Goal: Information Seeking & Learning: Learn about a topic

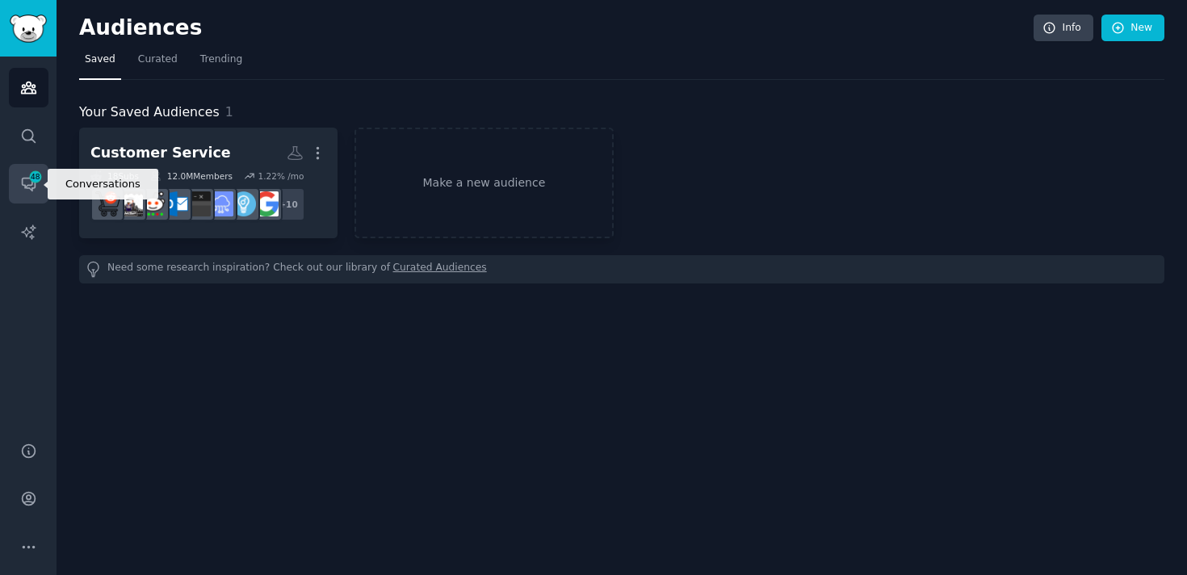
click at [35, 198] on link "Conversations 48" at bounding box center [29, 184] width 40 height 40
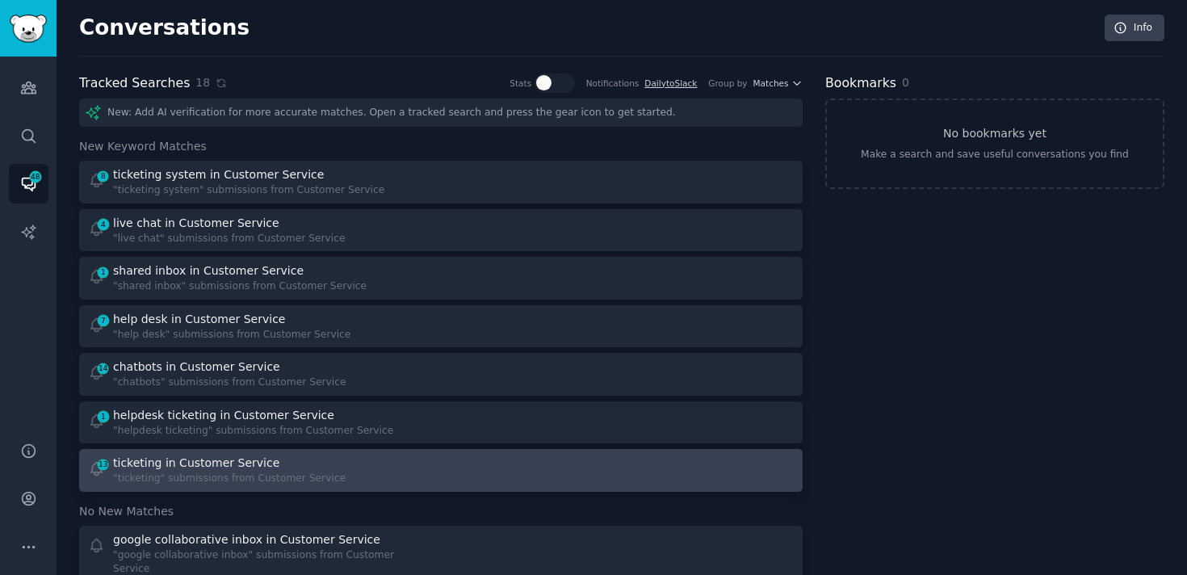
click at [205, 468] on div "ticketing in Customer Service" at bounding box center [196, 463] width 166 height 17
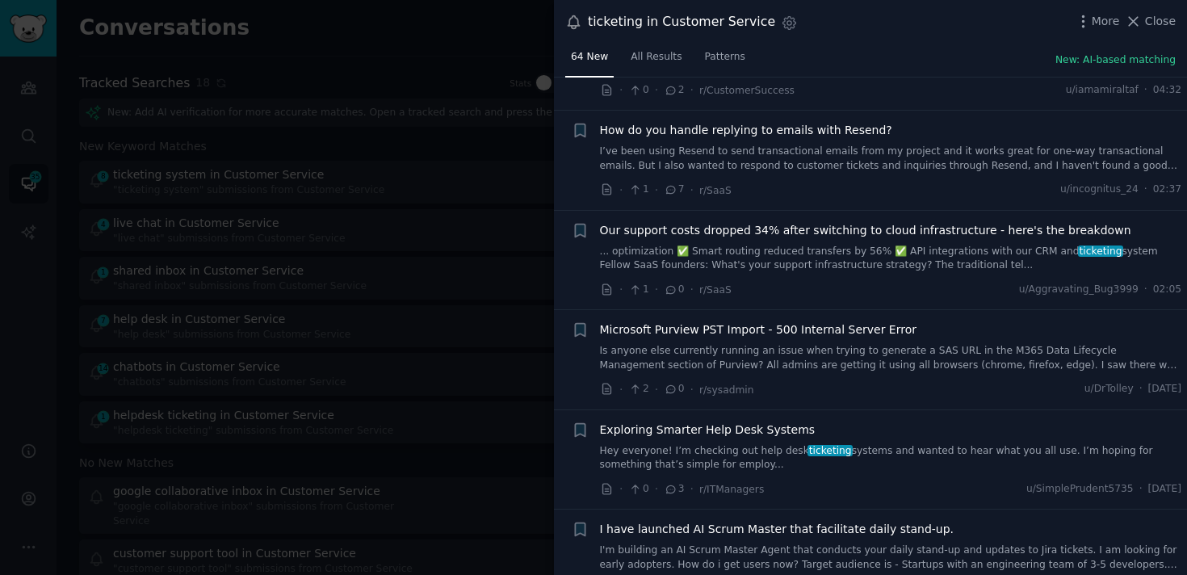
scroll to position [609, 0]
click at [716, 437] on div "Exploring Smarter Help Desk Systems Hey everyone! I’m checking out help desk ti…" at bounding box center [891, 445] width 582 height 51
click at [1124, 443] on link "Hey everyone! I’m checking out help desk ticketing systems and wanted to hear w…" at bounding box center [891, 457] width 582 height 28
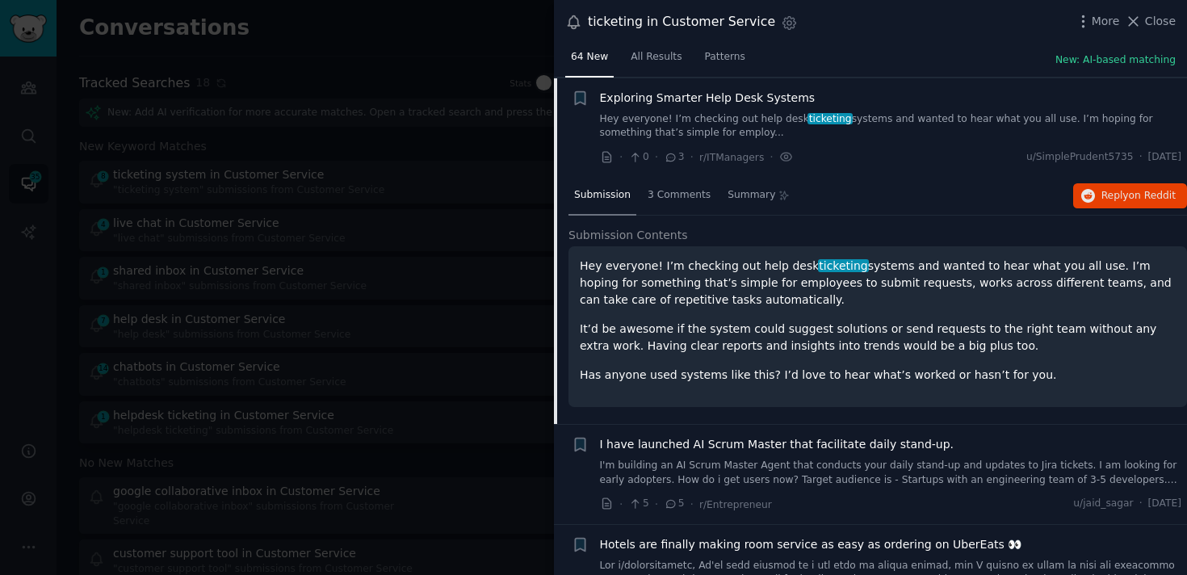
scroll to position [940, 0]
click at [1126, 187] on button "Reply on Reddit" at bounding box center [1130, 195] width 114 height 26
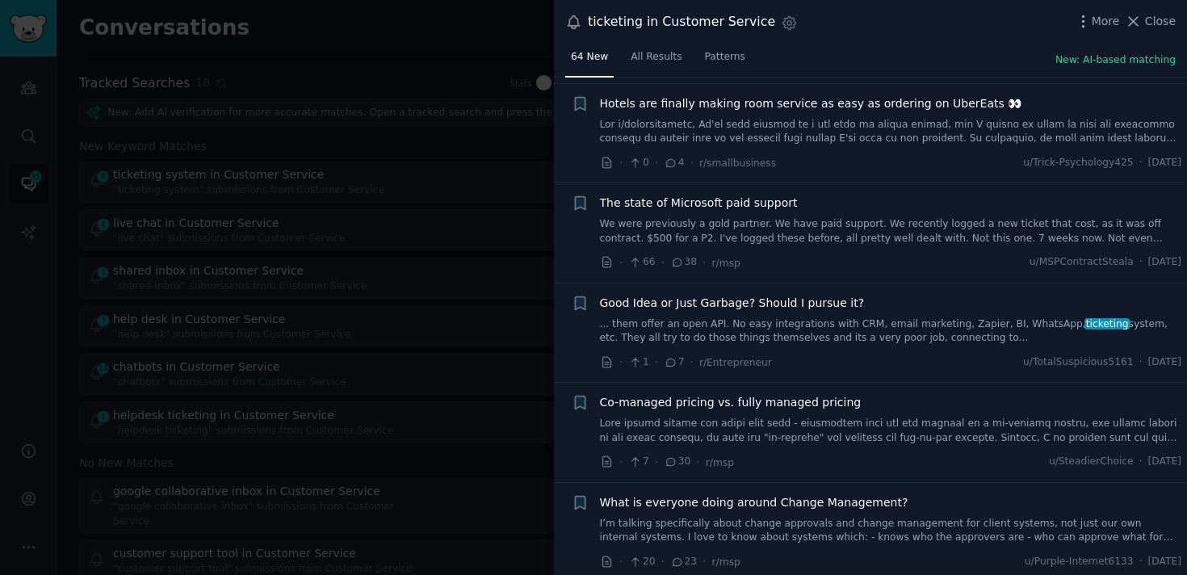
scroll to position [1382, 0]
click at [753, 325] on link "... them offer an open API. No easy integrations with CRM, email marketing, Zap…" at bounding box center [891, 329] width 582 height 28
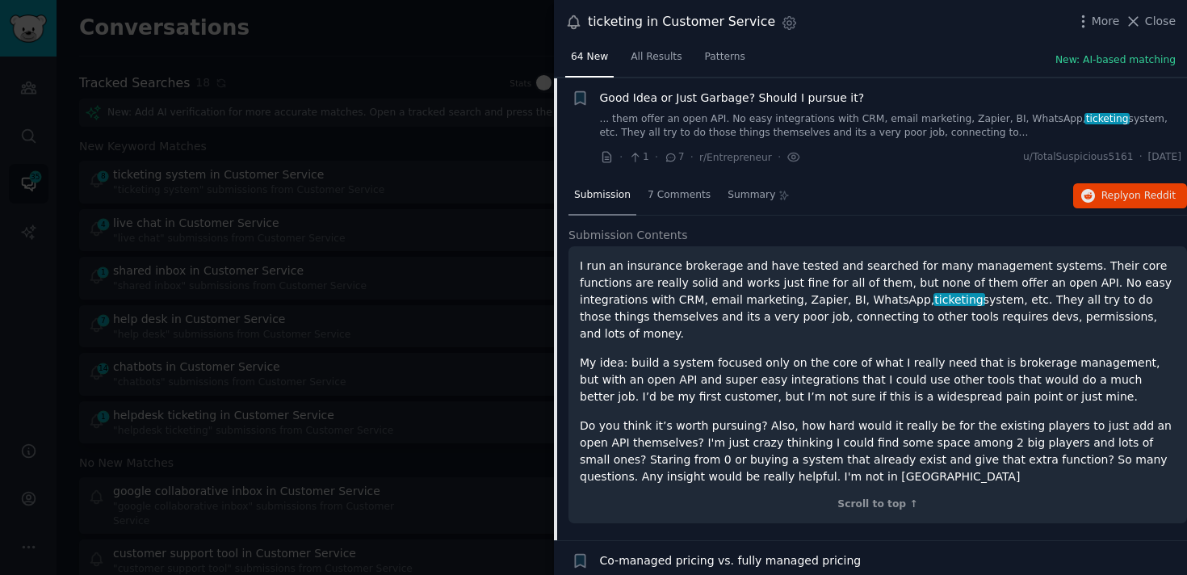
scroll to position [1339, 0]
click at [748, 323] on p "I run an insurance brokerage and have tested and searched for many management s…" at bounding box center [878, 299] width 596 height 85
click at [619, 374] on p "My idea: build a system focused only on the core of what I really need that is …" at bounding box center [878, 379] width 596 height 51
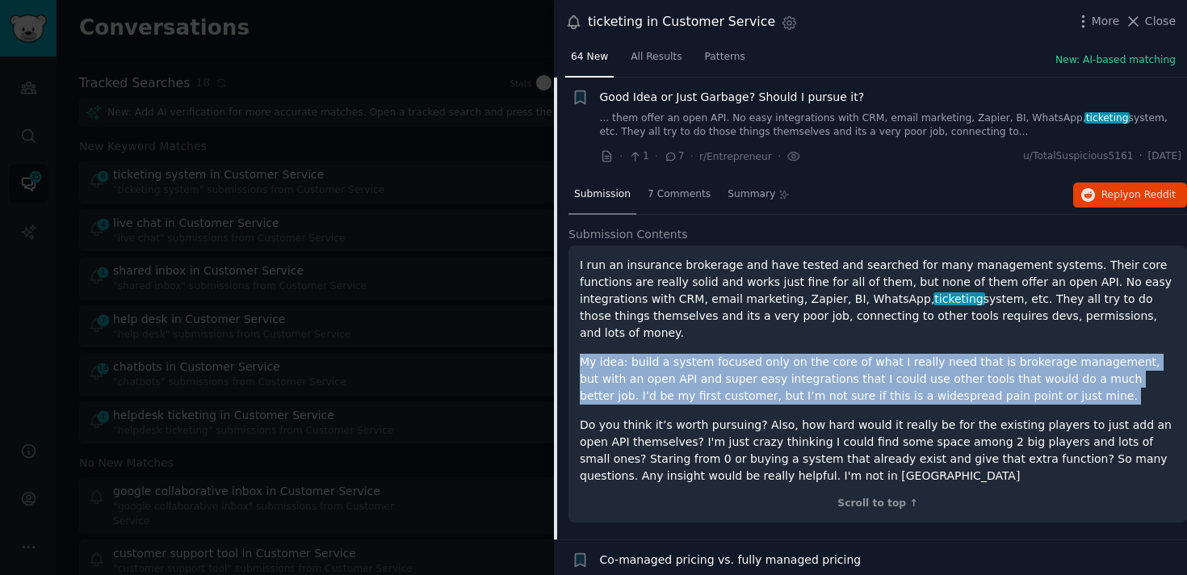
click at [619, 374] on p "My idea: build a system focused only on the core of what I really need that is …" at bounding box center [878, 379] width 596 height 51
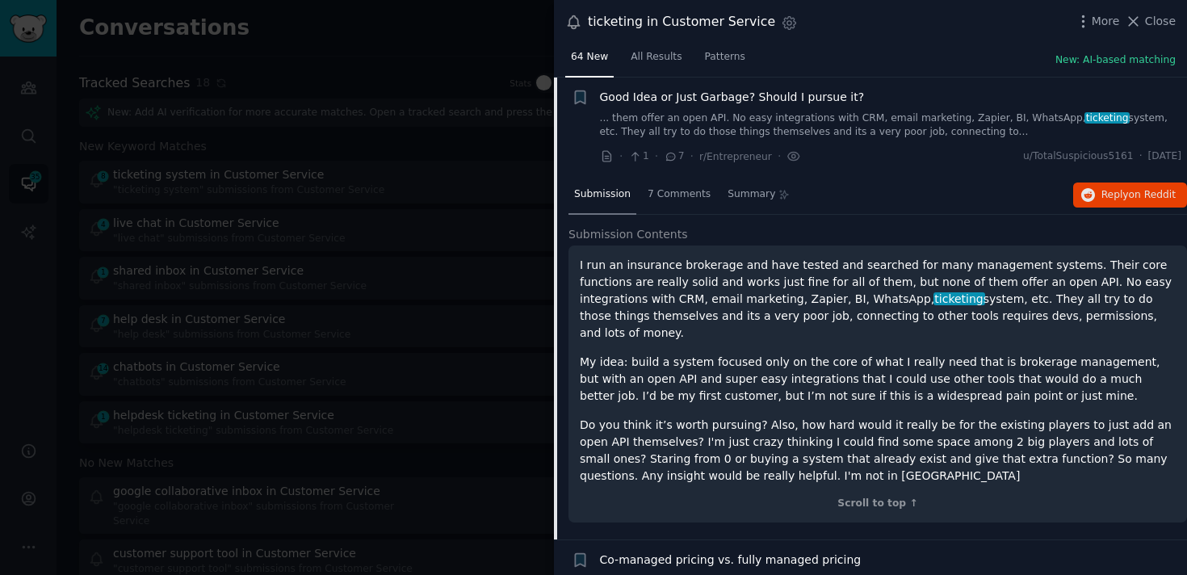
click at [631, 289] on p "I run an insurance brokerage and have tested and searched for many management s…" at bounding box center [878, 299] width 596 height 85
